Goal: Task Accomplishment & Management: Use online tool/utility

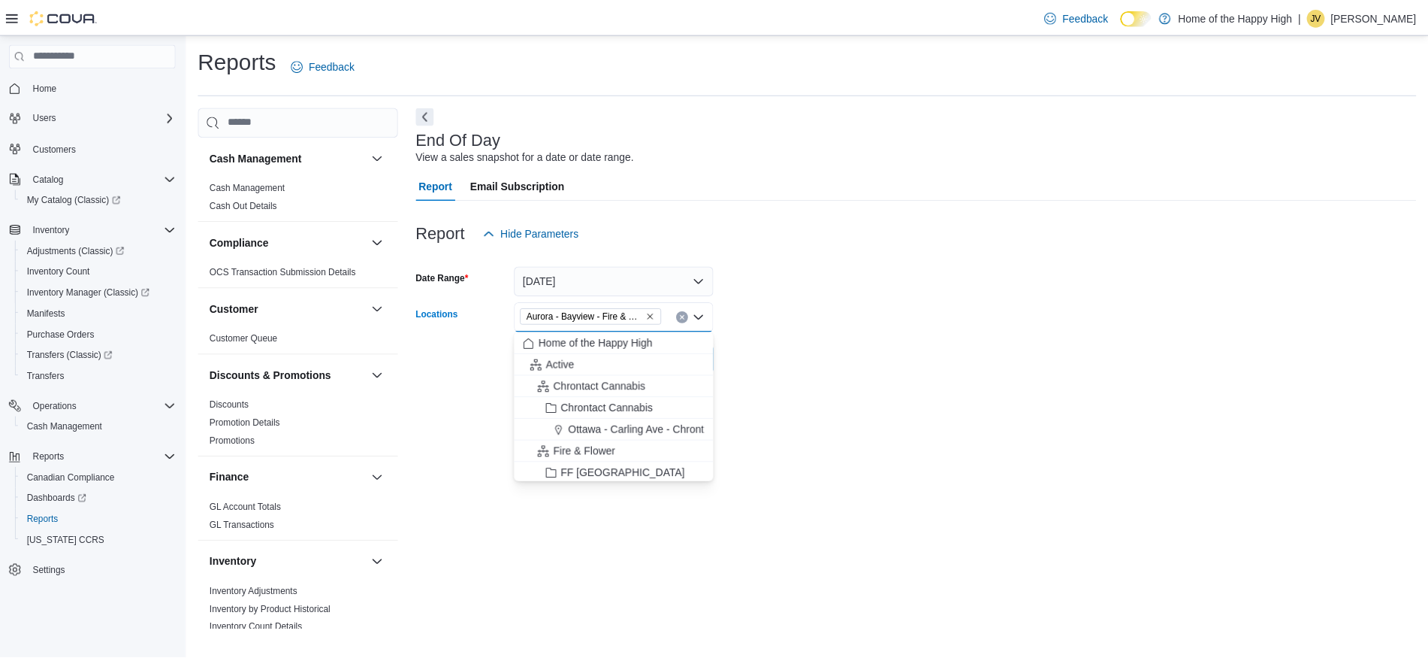
scroll to position [801, 0]
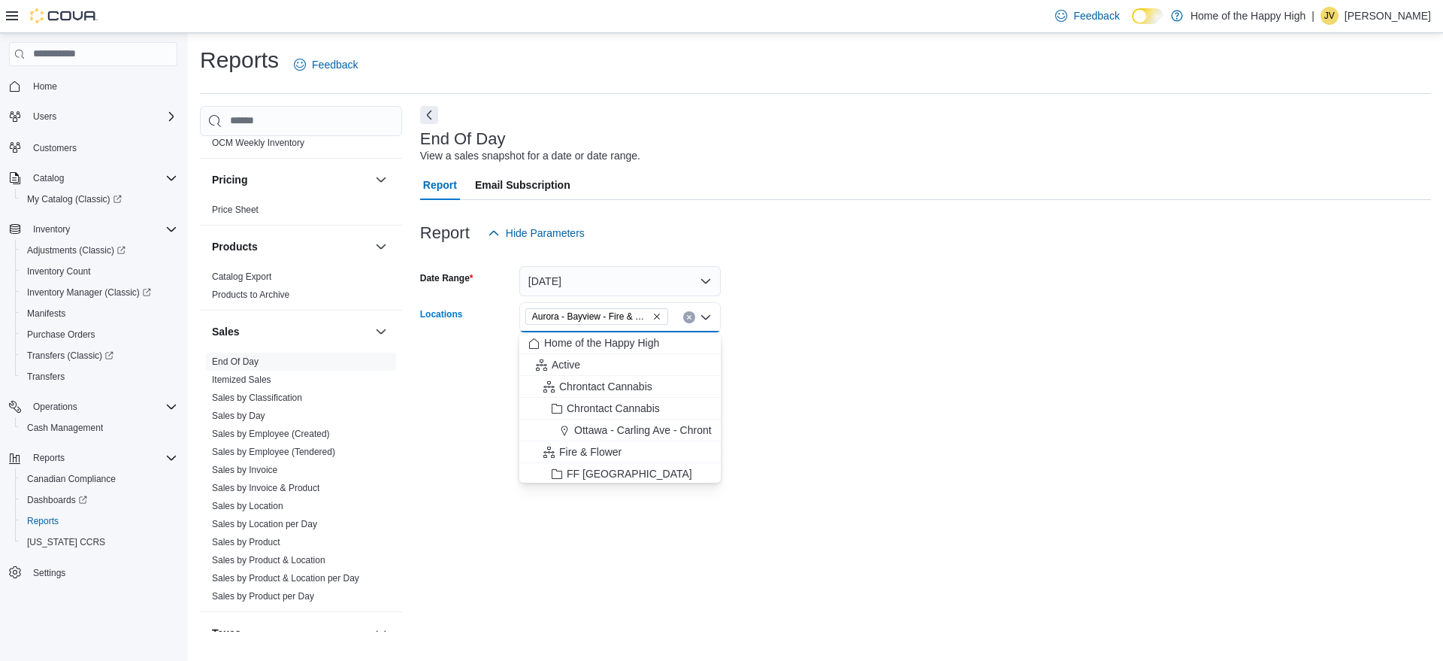
click at [656, 314] on icon "Remove Aurora - Bayview - Fire & Flower from selection in this group" at bounding box center [656, 316] width 9 height 9
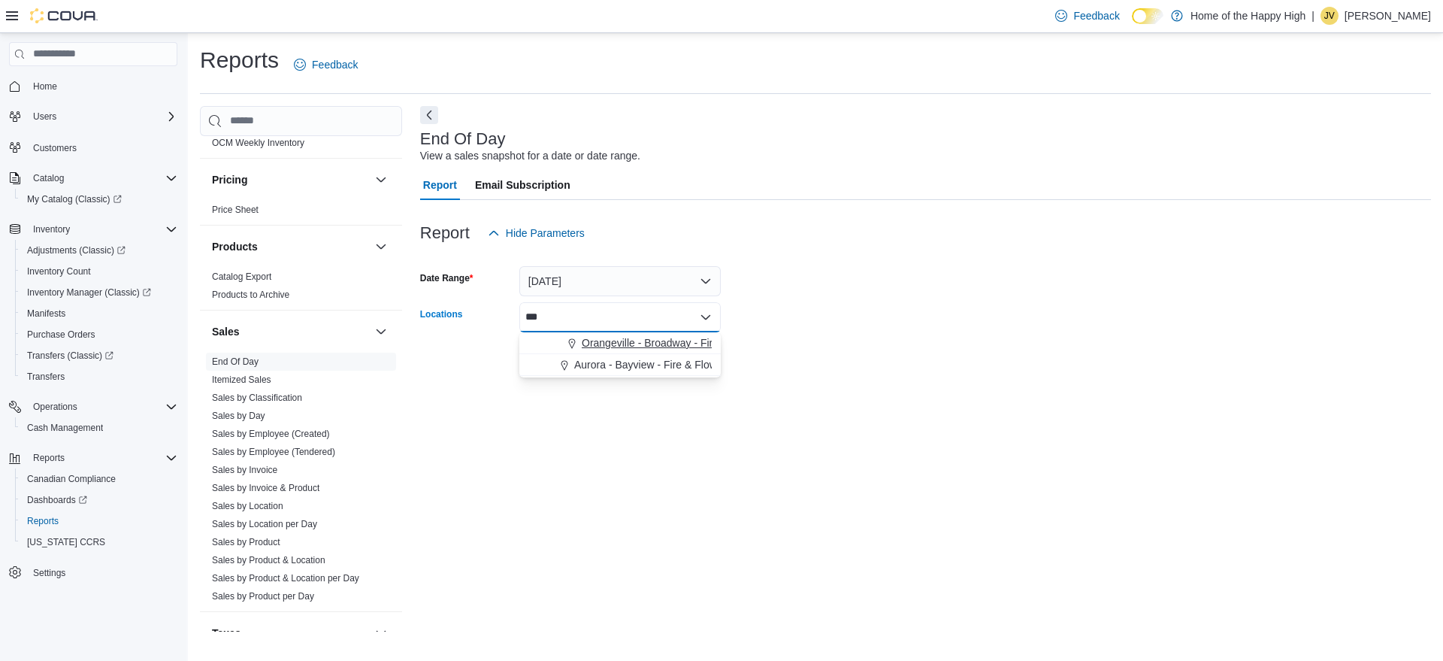
type input "***"
click at [652, 343] on span "Orangeville - Broadway - Fire & Flower" at bounding box center [672, 342] width 181 height 15
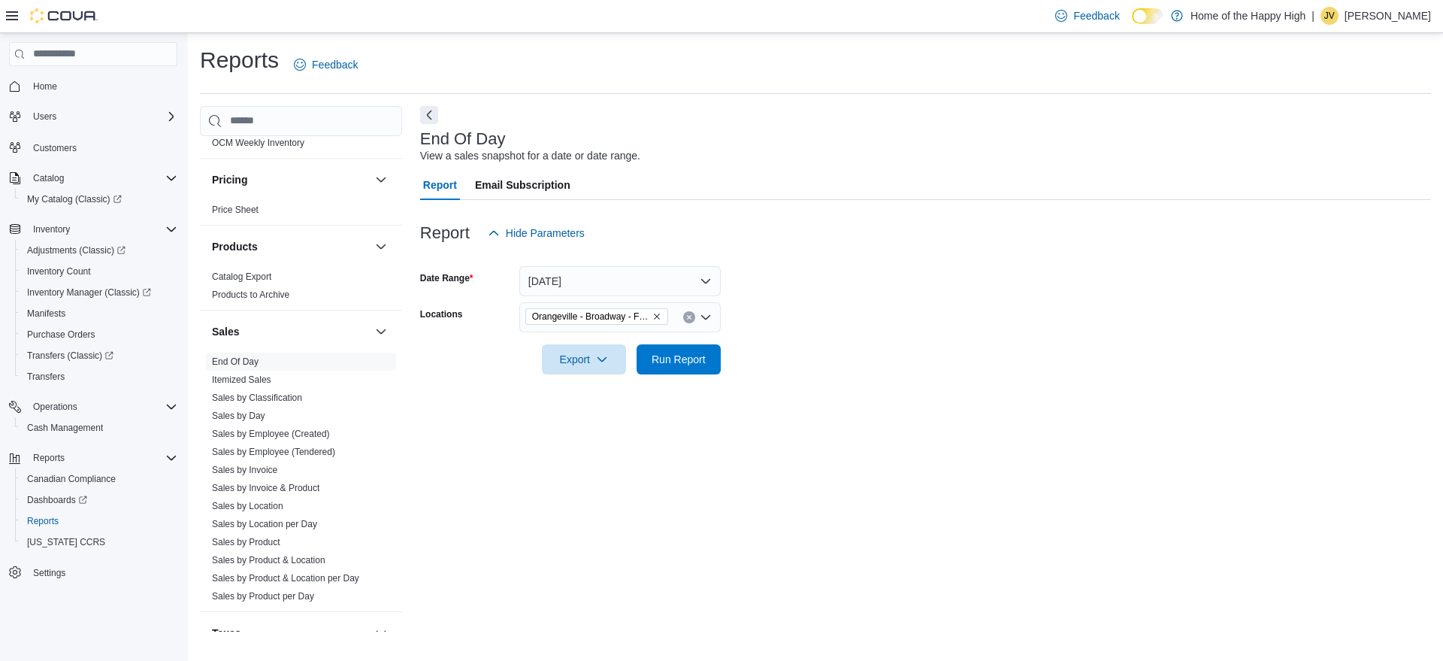
click at [857, 301] on form "Date Range [DATE] Locations [GEOGRAPHIC_DATA] - [GEOGRAPHIC_DATA] - Fire & Flow…" at bounding box center [925, 311] width 1011 height 126
click at [268, 404] on span "Sales by Classification" at bounding box center [301, 397] width 190 height 18
click at [273, 402] on link "Sales by Classification" at bounding box center [257, 397] width 90 height 11
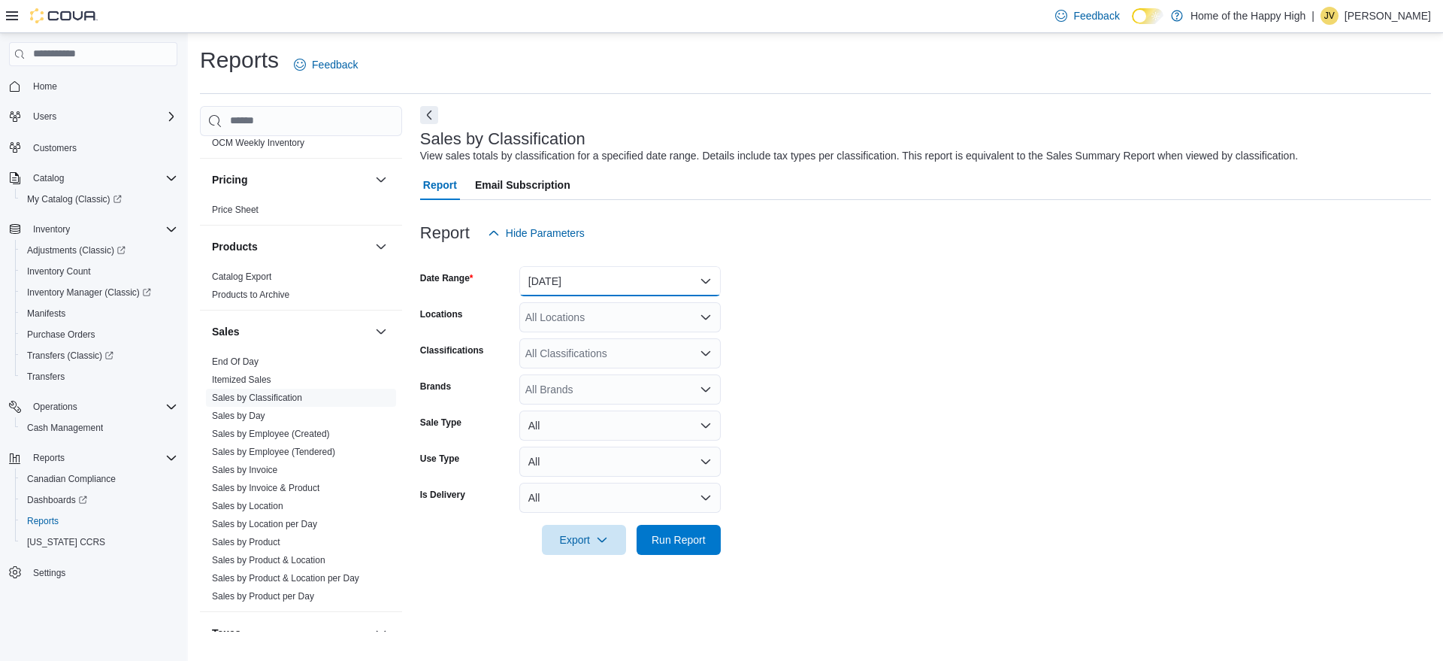
click at [585, 288] on button "[DATE]" at bounding box center [619, 281] width 201 height 30
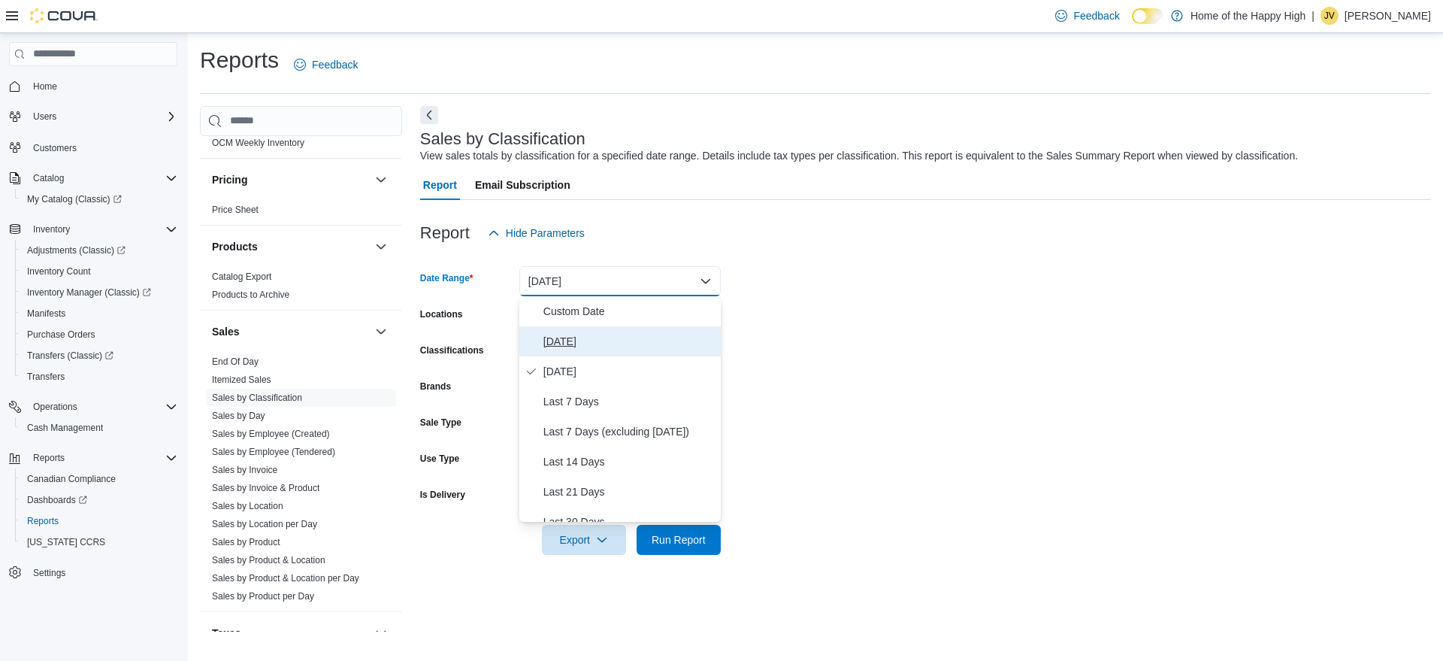
click at [573, 338] on span "[DATE]" at bounding box center [628, 341] width 171 height 18
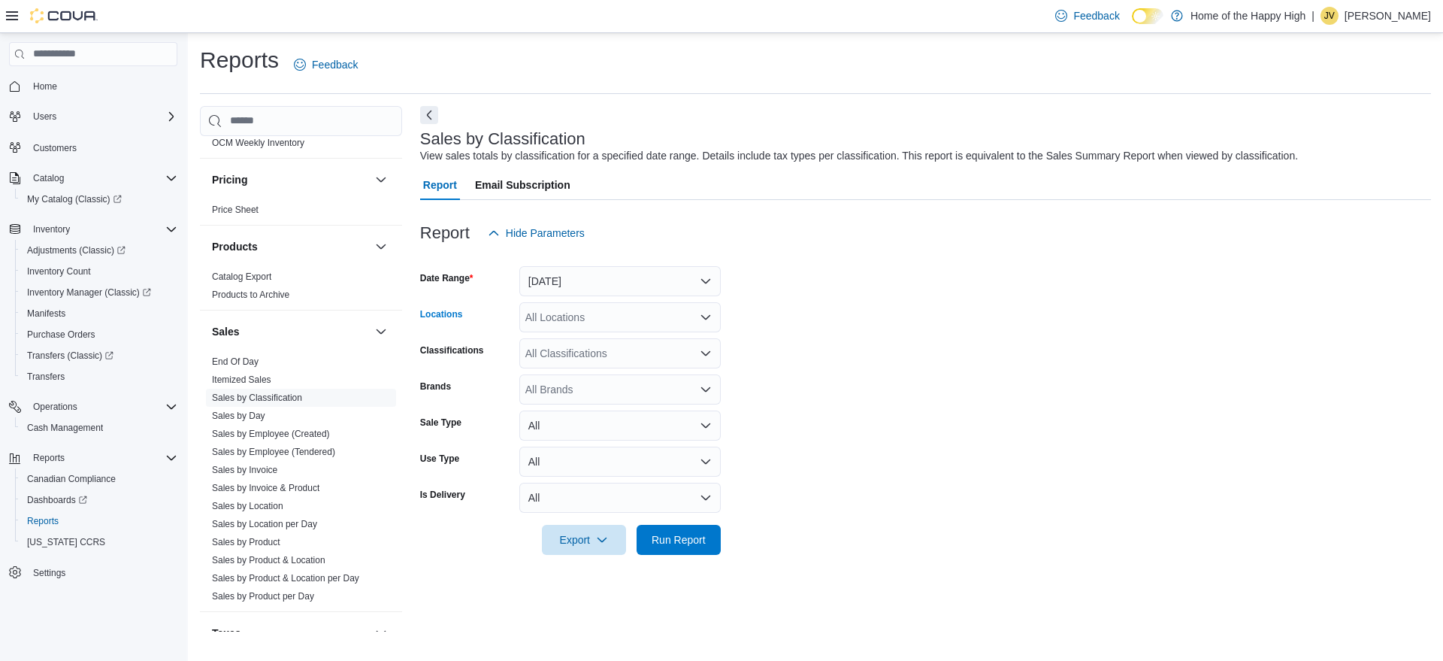
click at [591, 314] on div "All Locations" at bounding box center [619, 317] width 201 height 30
type input "***"
click at [600, 340] on span "Orangeville - Broadway - Fire & Flower" at bounding box center [672, 342] width 181 height 15
click at [779, 308] on form "Date Range [DATE] Locations [GEOGRAPHIC_DATA] - [GEOGRAPHIC_DATA] - Fire & Flow…" at bounding box center [925, 401] width 1011 height 307
click at [627, 358] on div "All Classifications" at bounding box center [619, 353] width 201 height 30
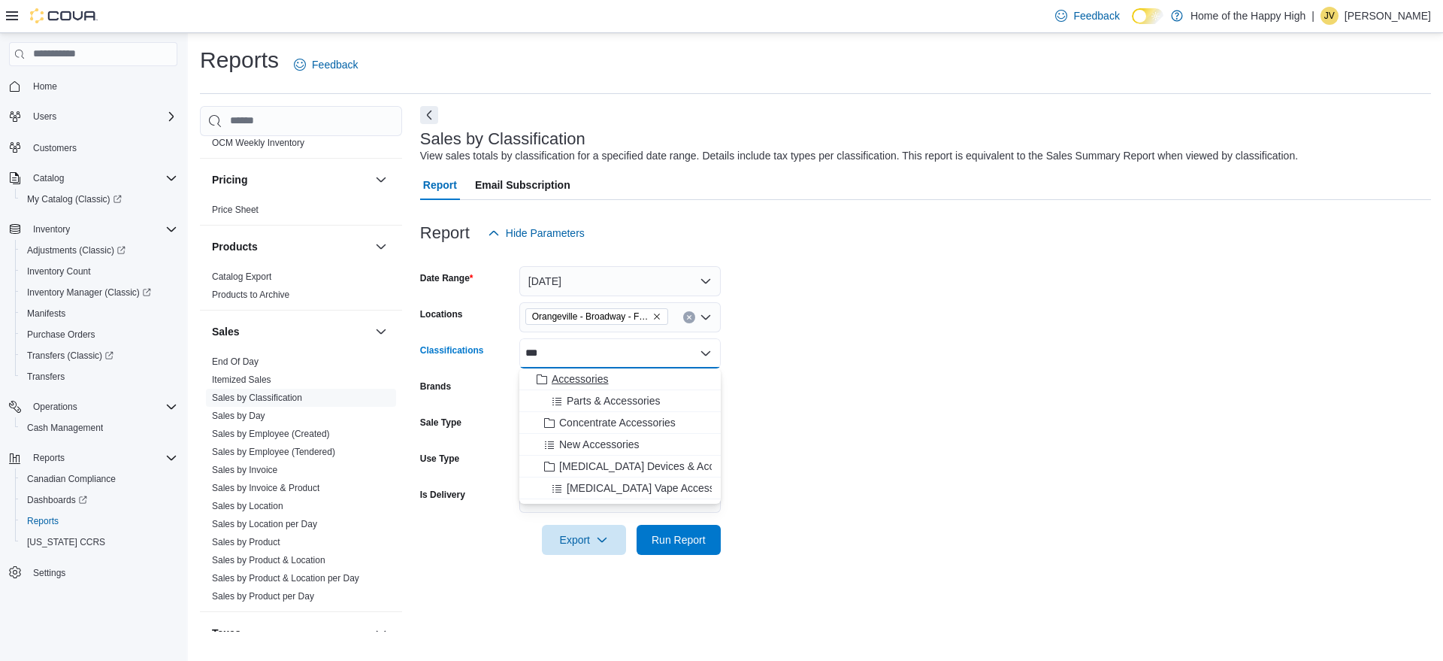
type input "***"
click at [589, 374] on span "Accessories" at bounding box center [580, 378] width 56 height 15
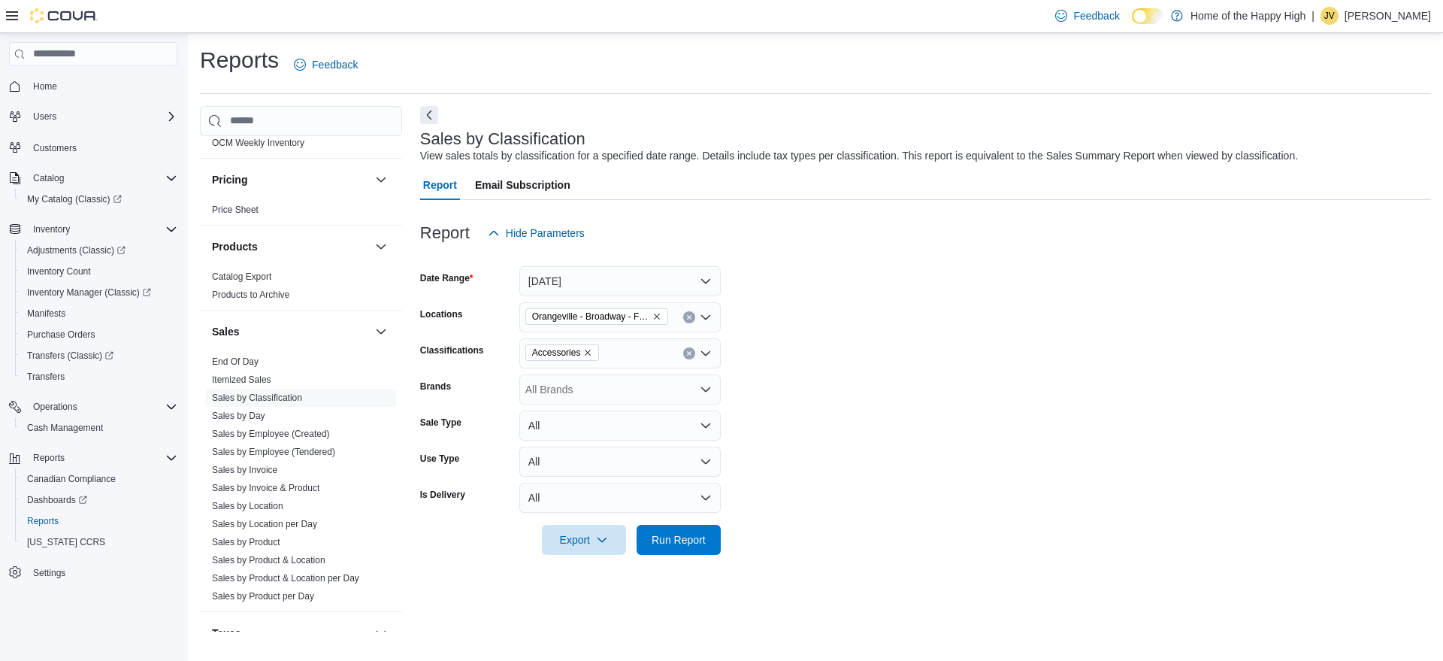
click at [776, 368] on form "Date Range [DATE] Locations [GEOGRAPHIC_DATA] - [GEOGRAPHIC_DATA] - Fire & Flow…" at bounding box center [925, 401] width 1011 height 307
click at [671, 529] on span "Run Report" at bounding box center [678, 539] width 66 height 30
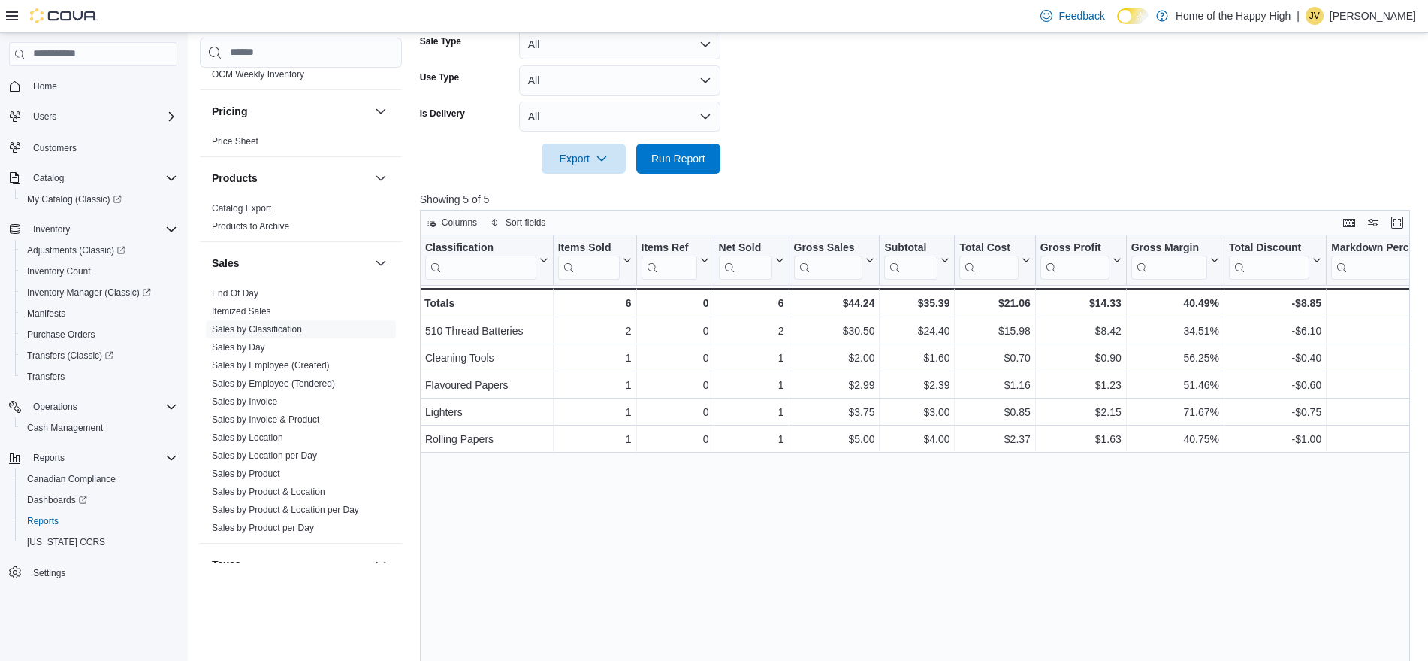
scroll to position [371, 0]
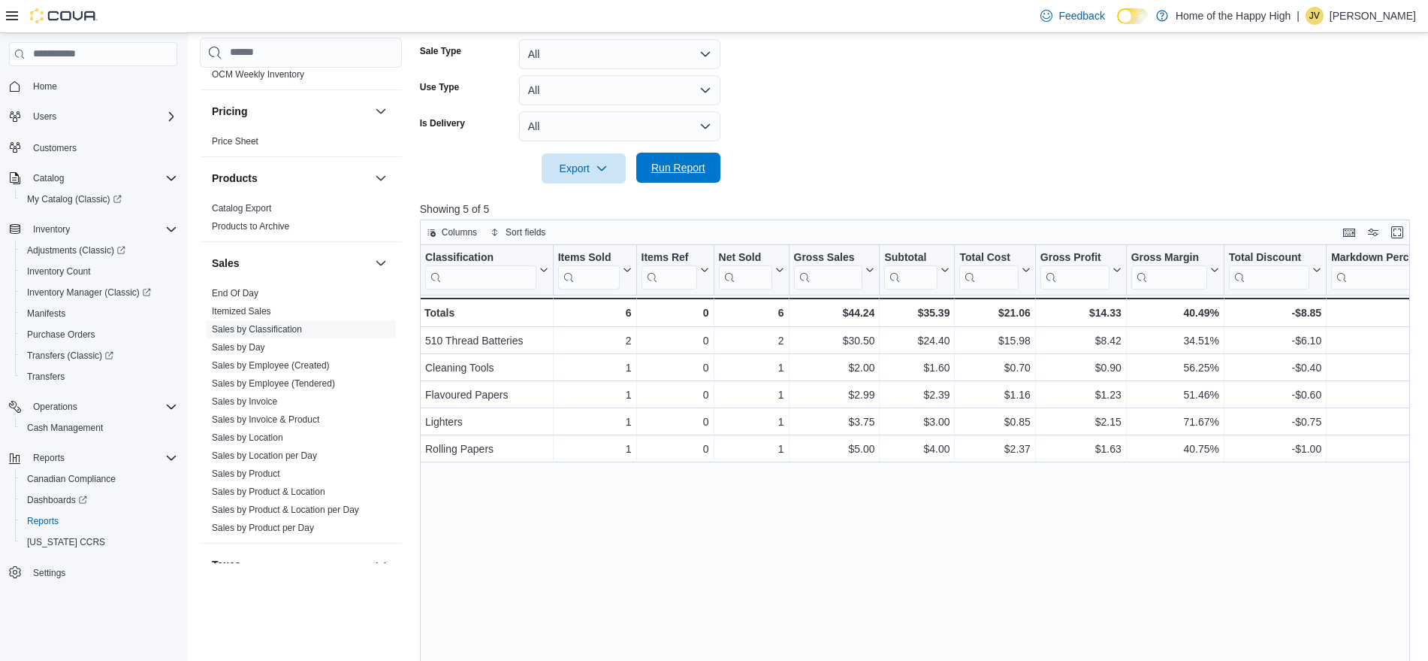
click at [666, 156] on span "Run Report" at bounding box center [678, 168] width 66 height 30
click at [664, 165] on span "Run Report" at bounding box center [678, 167] width 54 height 15
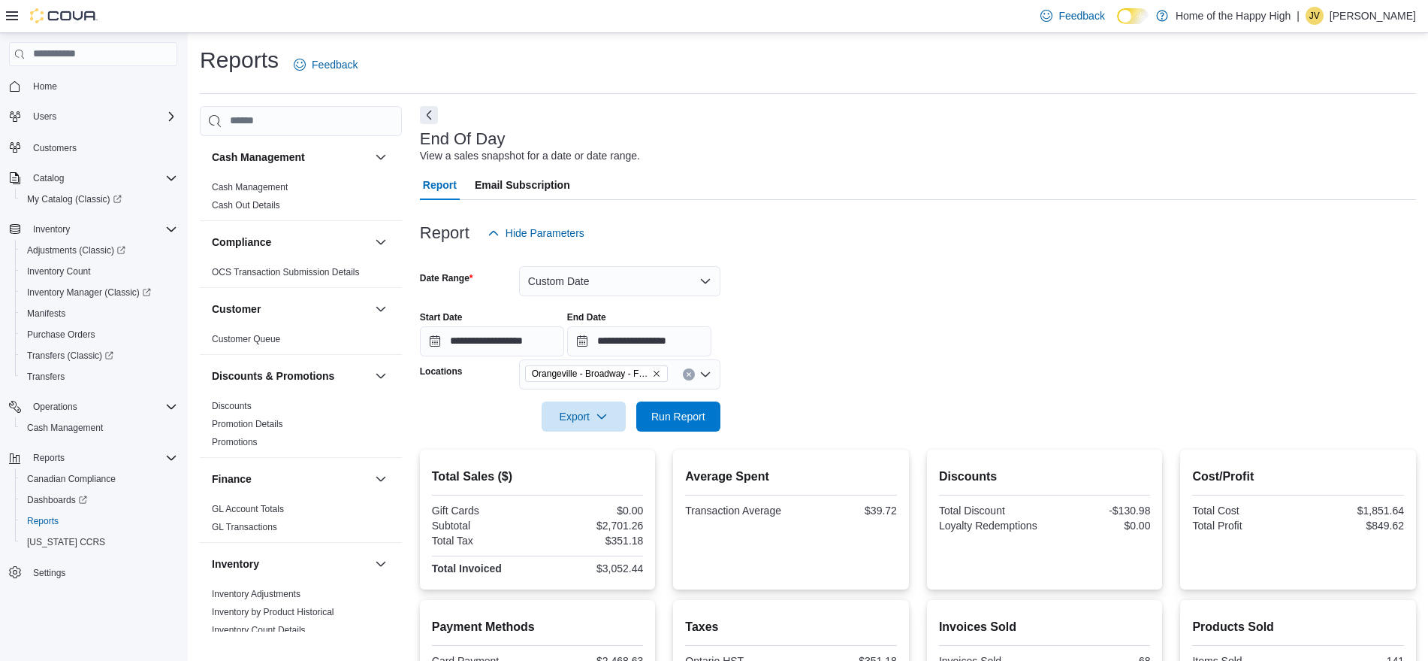
scroll to position [222, 0]
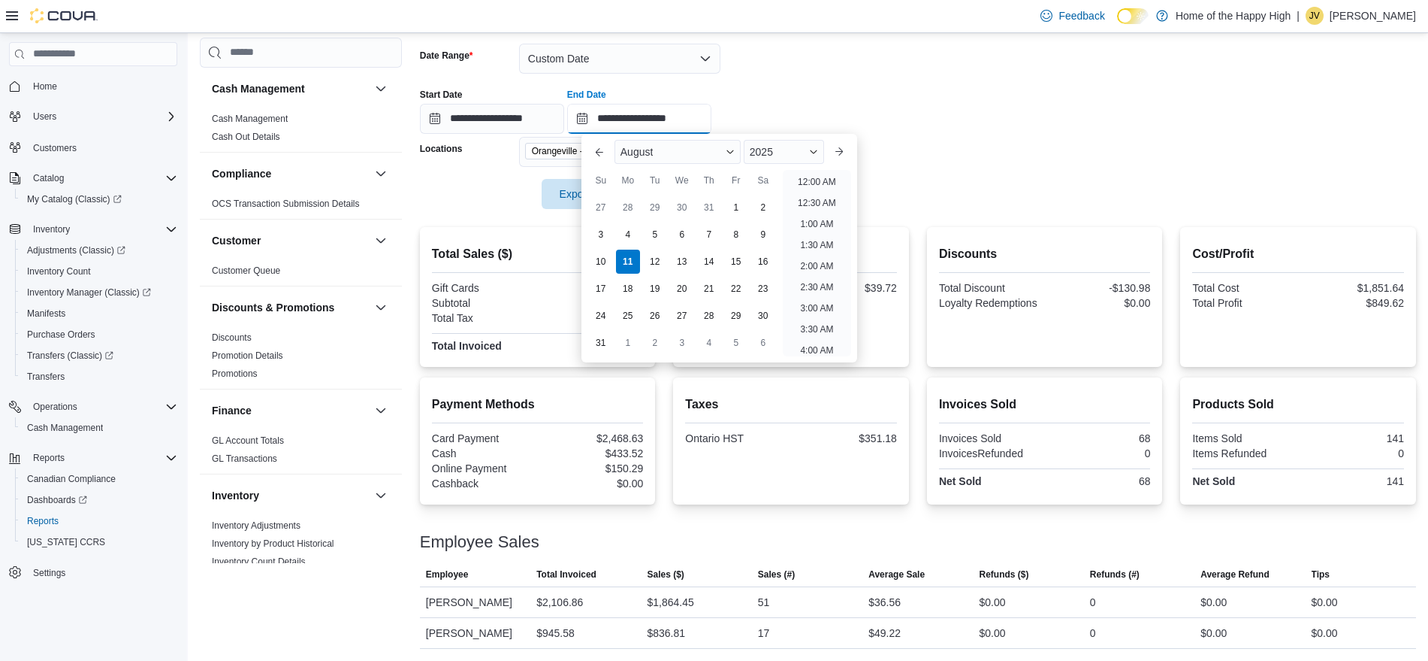
click at [682, 114] on input "**********" at bounding box center [639, 119] width 144 height 30
click at [815, 278] on li "10:00 PM" at bounding box center [817, 281] width 50 height 18
type input "**********"
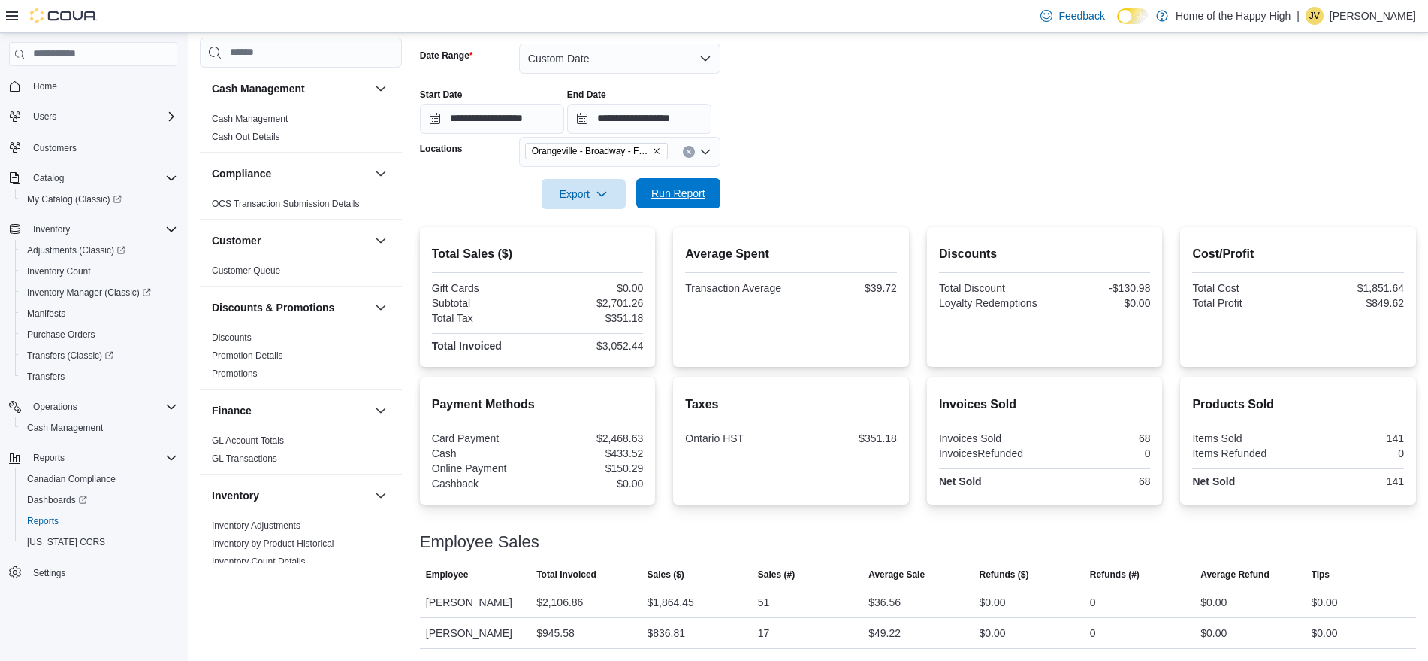
click at [674, 198] on span "Run Report" at bounding box center [678, 193] width 54 height 15
click at [687, 195] on span "Run Report" at bounding box center [678, 193] width 54 height 15
click at [670, 180] on span "Run Report" at bounding box center [678, 193] width 66 height 30
